Goal: Information Seeking & Learning: Check status

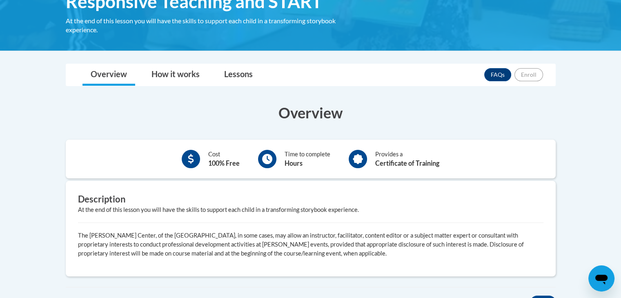
scroll to position [123, 0]
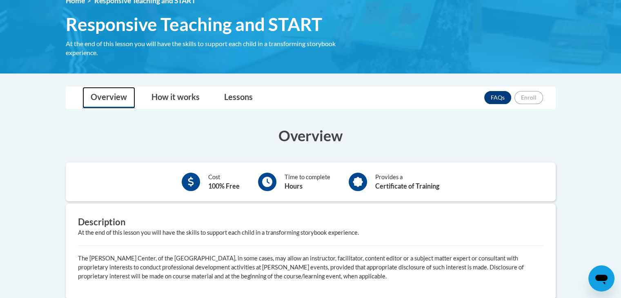
click at [109, 98] on link "Overview" at bounding box center [108, 98] width 53 height 22
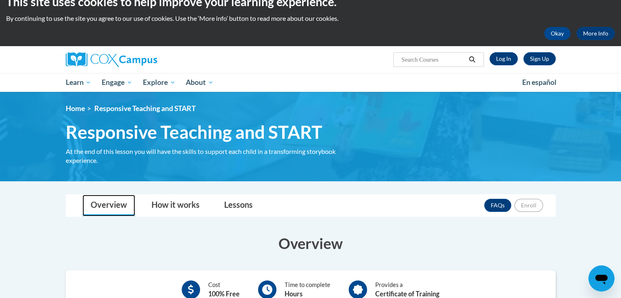
scroll to position [0, 0]
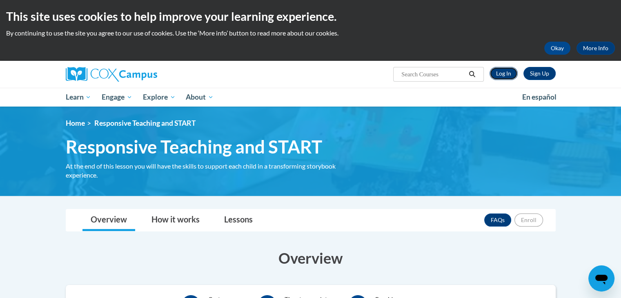
drag, startPoint x: 512, startPoint y: 71, endPoint x: 506, endPoint y: 73, distance: 5.8
click at [511, 71] on link "Log In" at bounding box center [504, 73] width 28 height 13
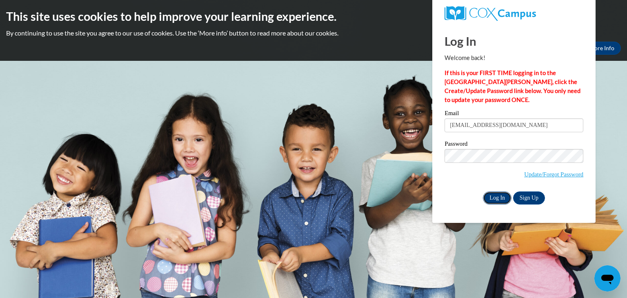
click at [499, 196] on input "Log In" at bounding box center [497, 198] width 29 height 13
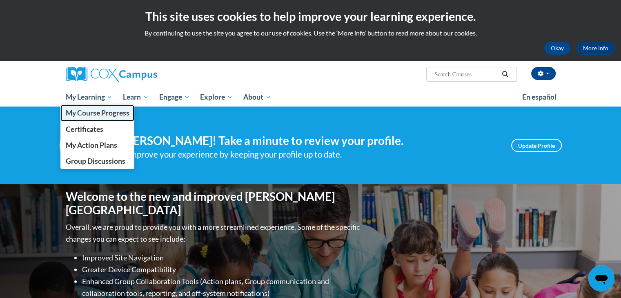
click at [98, 113] on span "My Course Progress" at bounding box center [97, 113] width 64 height 9
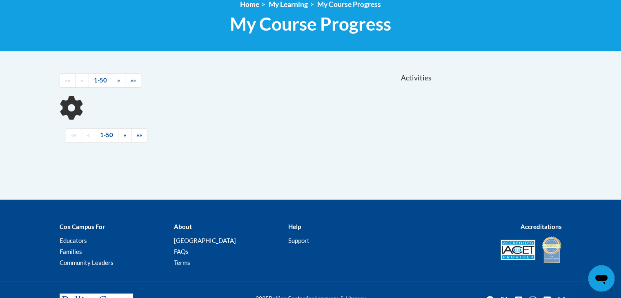
scroll to position [123, 0]
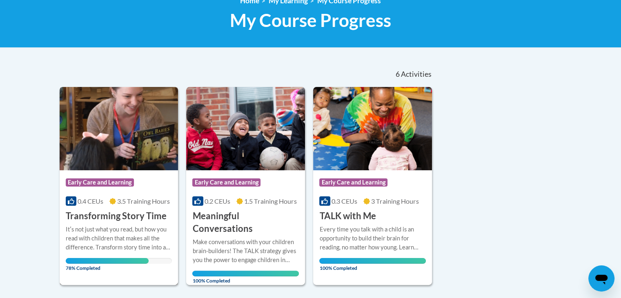
click at [139, 224] on div "More Info Open Itʹs not just what you read, but how you read with children that…" at bounding box center [119, 246] width 119 height 47
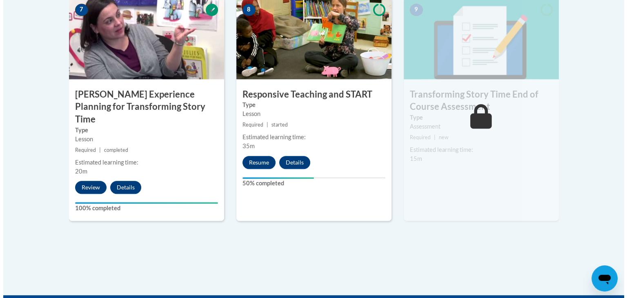
scroll to position [776, 0]
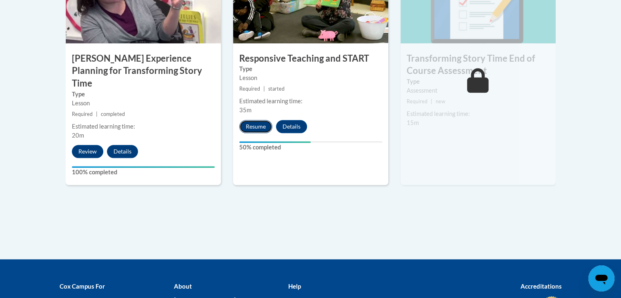
click at [252, 123] on button "Resume" at bounding box center [255, 126] width 33 height 13
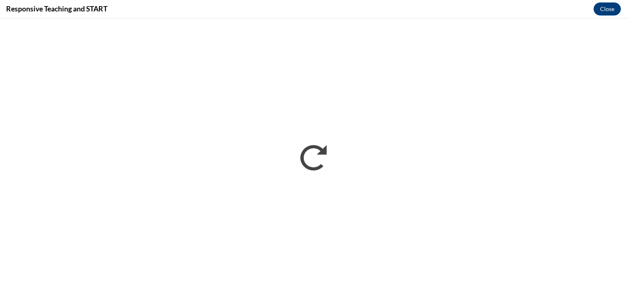
scroll to position [0, 0]
